Goal: Information Seeking & Learning: Find specific fact

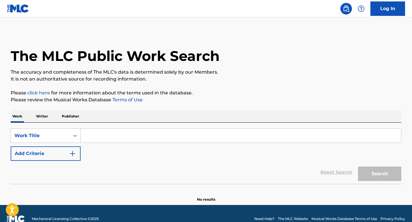
click at [119, 138] on input "Search Form" at bounding box center [241, 136] width 321 height 14
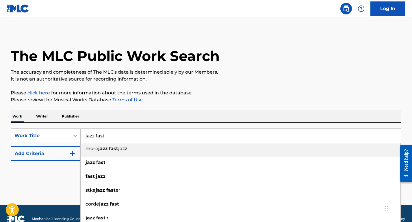
type input "jazz fast"
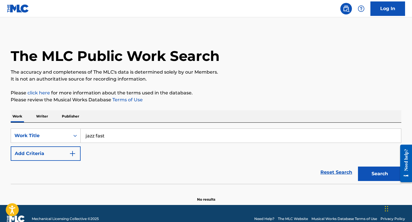
click at [42, 160] on button "Add Criteria" at bounding box center [46, 154] width 70 height 14
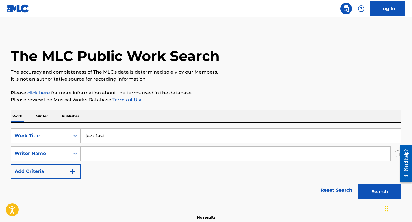
click at [102, 152] on input "Search Form" at bounding box center [236, 154] width 310 height 14
type input "[PERSON_NAME]"
click at [358, 185] on button "Search" at bounding box center [379, 192] width 43 height 14
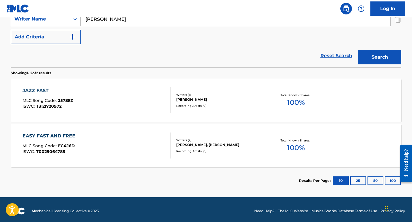
scroll to position [138, 0]
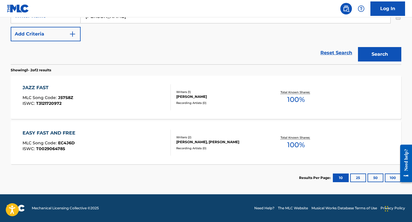
click at [159, 91] on div "JAZZ FAST MLC Song Code : J57S8Z ISWC : T3121720972" at bounding box center [97, 97] width 149 height 26
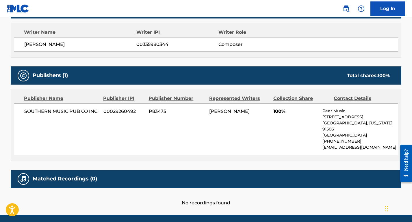
scroll to position [203, 0]
